Goal: Use online tool/utility: Utilize a website feature to perform a specific function

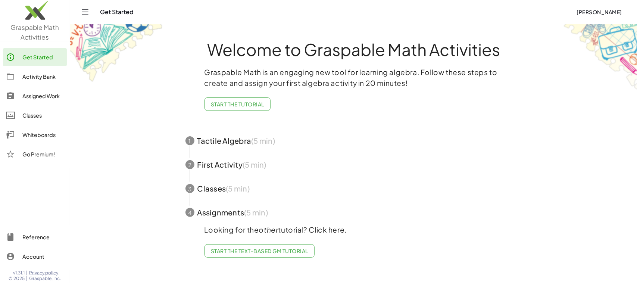
click at [24, 133] on div "Whiteboards" at bounding box center [42, 134] width 41 height 9
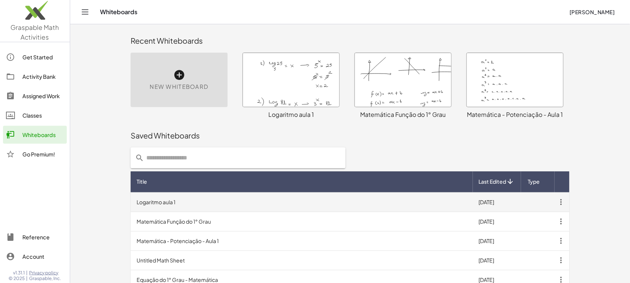
click at [194, 206] on td "Logaritmo aula 1" at bounding box center [302, 201] width 342 height 19
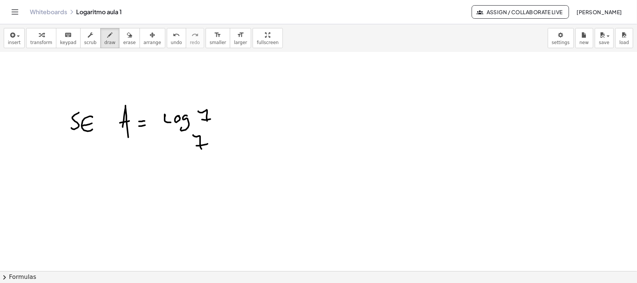
scroll to position [6528, 0]
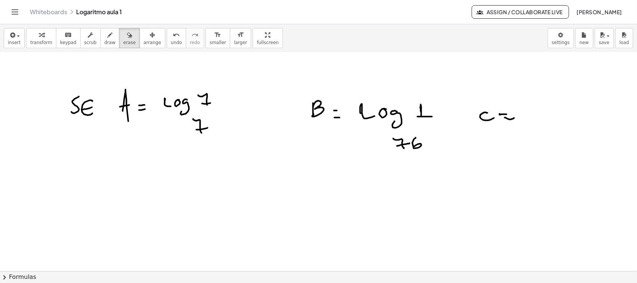
drag, startPoint x: 120, startPoint y: 35, endPoint x: 373, endPoint y: 106, distance: 263.4
click at [127, 35] on icon "button" at bounding box center [129, 35] width 5 height 9
drag, startPoint x: 423, startPoint y: 112, endPoint x: 116, endPoint y: 55, distance: 311.9
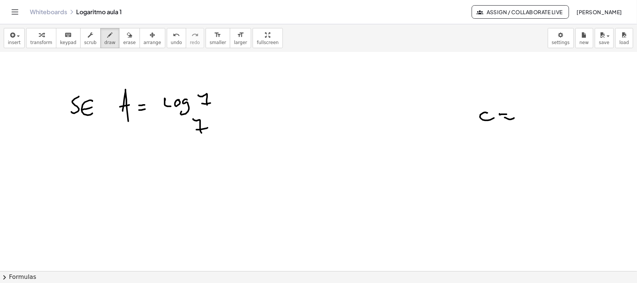
drag, startPoint x: 103, startPoint y: 40, endPoint x: 49, endPoint y: 96, distance: 78.7
click at [108, 40] on icon "button" at bounding box center [110, 35] width 5 height 9
drag, startPoint x: 122, startPoint y: 36, endPoint x: 407, endPoint y: 91, distance: 290.7
click at [123, 36] on div "button" at bounding box center [129, 34] width 12 height 9
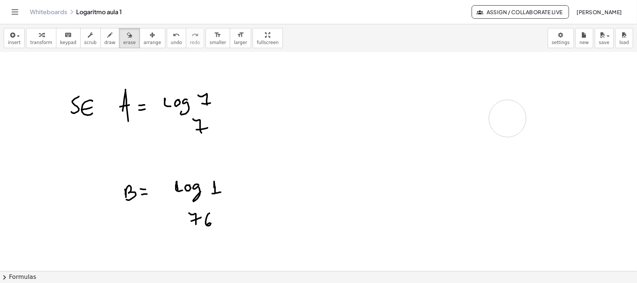
drag, startPoint x: 521, startPoint y: 130, endPoint x: 255, endPoint y: 26, distance: 285.7
click at [127, 37] on icon "button" at bounding box center [129, 35] width 5 height 9
click at [108, 37] on icon "button" at bounding box center [110, 35] width 5 height 9
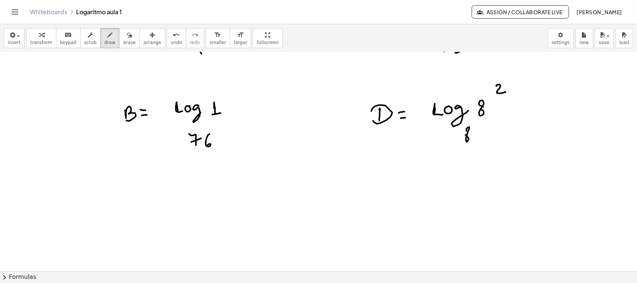
scroll to position [6654, 0]
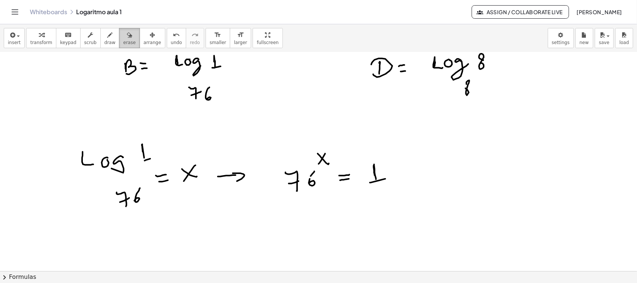
click at [127, 40] on icon "button" at bounding box center [129, 35] width 5 height 9
click at [123, 40] on span "erase" at bounding box center [129, 42] width 12 height 5
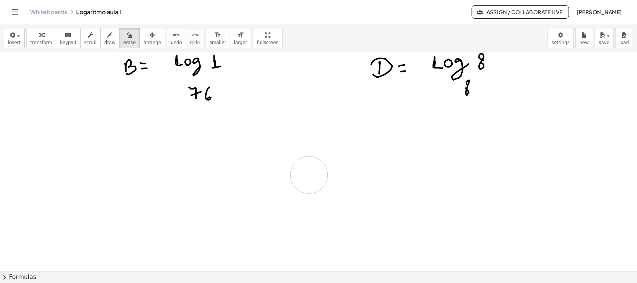
drag, startPoint x: 167, startPoint y: 213, endPoint x: 213, endPoint y: 154, distance: 75.0
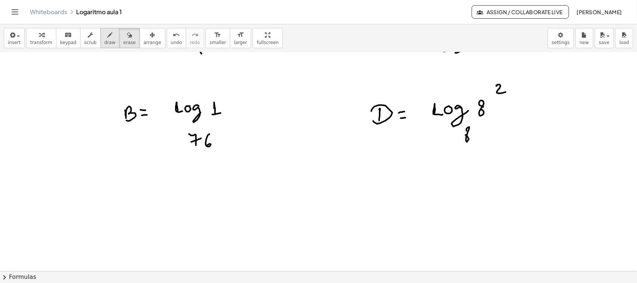
click at [106, 35] on div "button" at bounding box center [110, 34] width 11 height 9
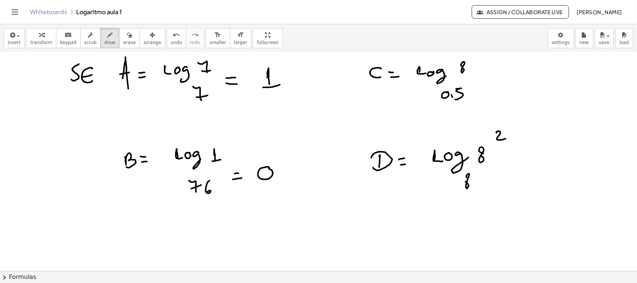
scroll to position [6747, 0]
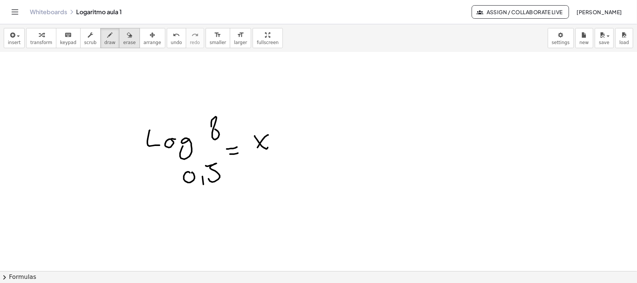
click at [123, 37] on div "button" at bounding box center [129, 34] width 12 height 9
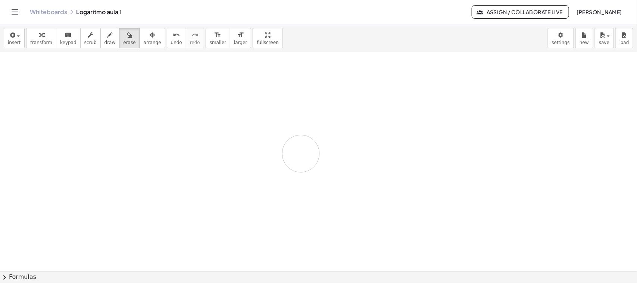
drag, startPoint x: 298, startPoint y: 162, endPoint x: 380, endPoint y: 228, distance: 105.7
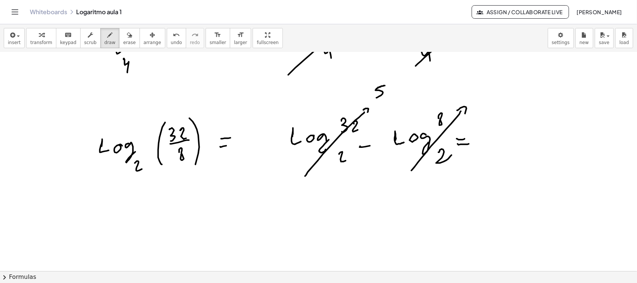
scroll to position [6826, 0]
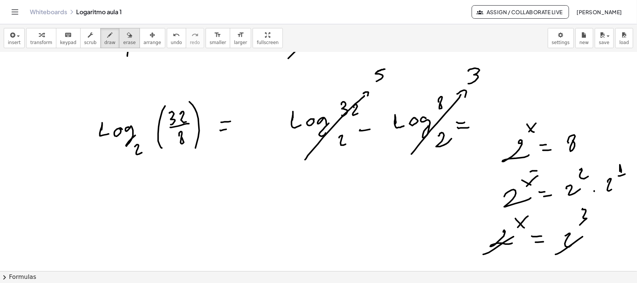
click at [127, 38] on icon "button" at bounding box center [129, 35] width 5 height 9
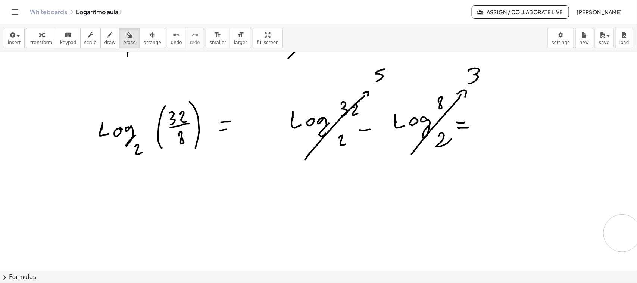
drag, startPoint x: 566, startPoint y: 236, endPoint x: 512, endPoint y: 116, distance: 131.5
click at [603, 40] on span "save" at bounding box center [604, 42] width 10 height 5
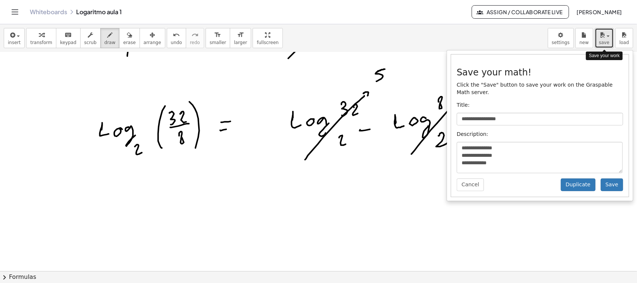
click at [603, 40] on span "save" at bounding box center [604, 42] width 10 height 5
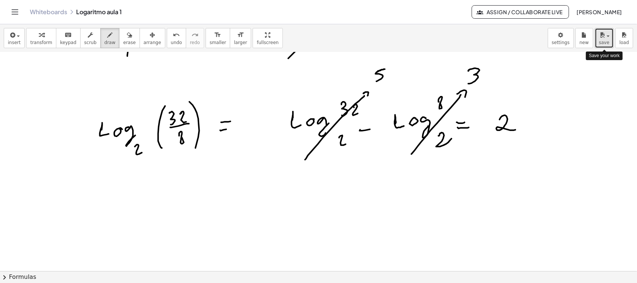
click at [603, 40] on span "save" at bounding box center [604, 42] width 10 height 5
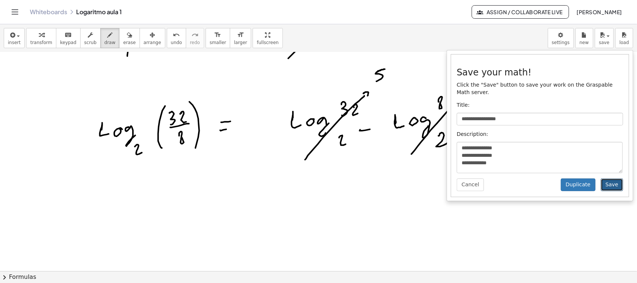
click at [615, 178] on button "Save" at bounding box center [612, 184] width 22 height 13
